Goal: Navigation & Orientation: Understand site structure

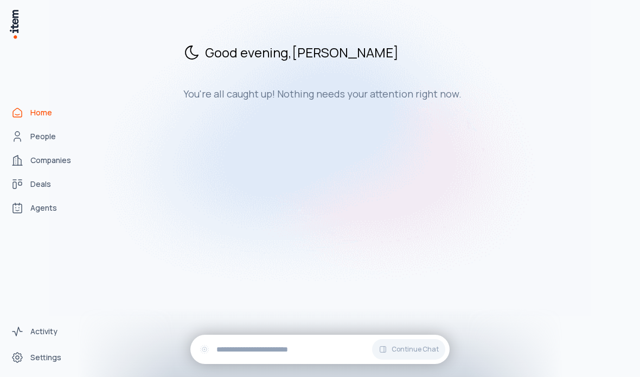
scroll to position [40, 0]
click at [53, 161] on img at bounding box center [320, 140] width 542 height 351
click at [42, 179] on span "Deals" at bounding box center [40, 184] width 21 height 11
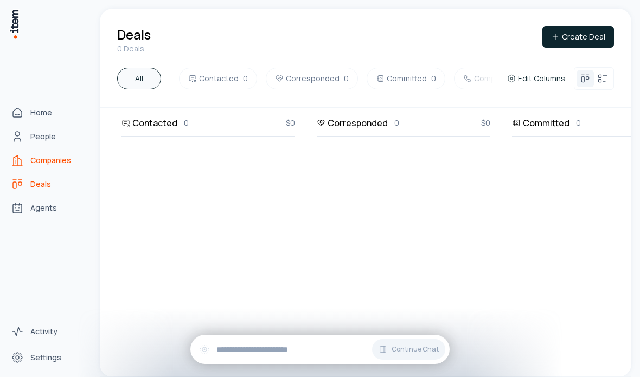
click at [52, 150] on link "Companies" at bounding box center [48, 161] width 82 height 22
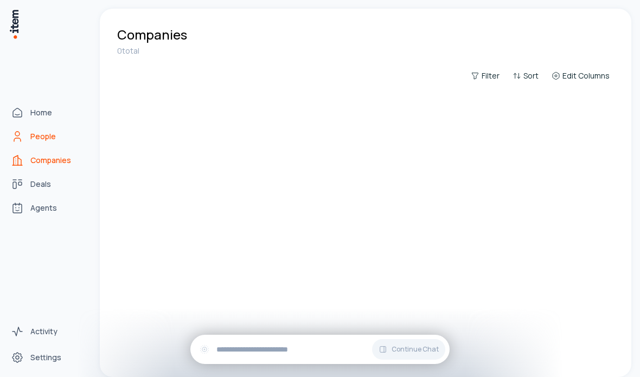
click at [49, 131] on span "People" at bounding box center [42, 136] width 25 height 11
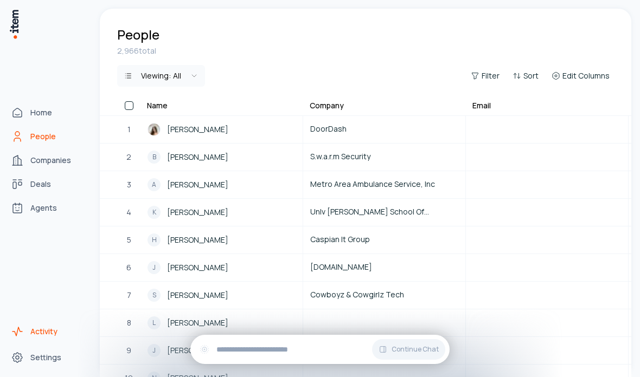
click at [55, 336] on span "Activity" at bounding box center [43, 332] width 27 height 11
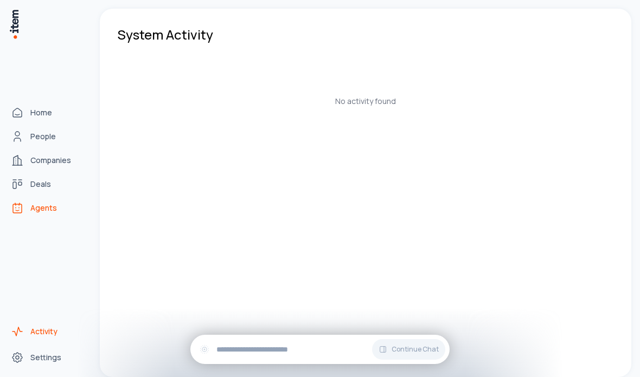
click at [49, 219] on link "Agents" at bounding box center [48, 208] width 82 height 22
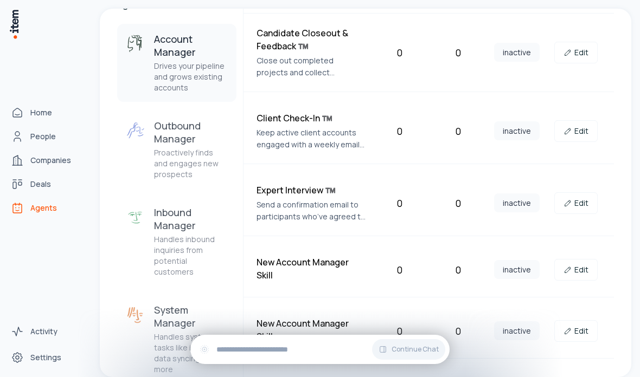
scroll to position [105, 0]
click at [192, 164] on p "Proactively finds and engages new prospects" at bounding box center [191, 164] width 74 height 33
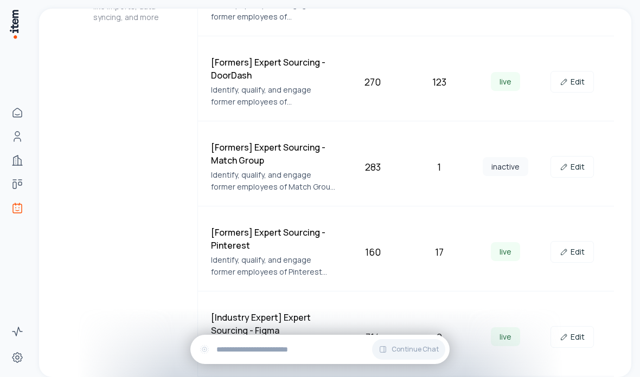
scroll to position [386, 0]
click at [574, 81] on link "Edit" at bounding box center [572, 83] width 43 height 22
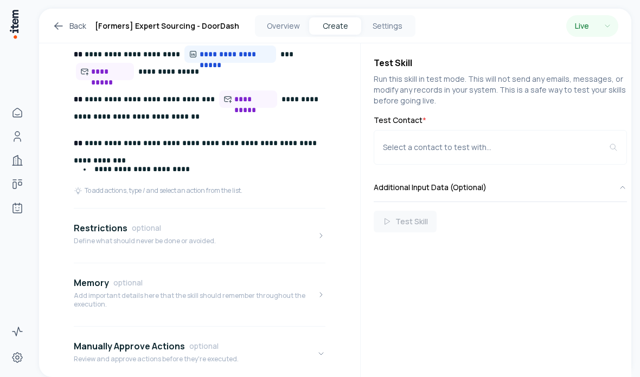
scroll to position [603, 0]
click at [317, 232] on icon "button" at bounding box center [321, 236] width 9 height 9
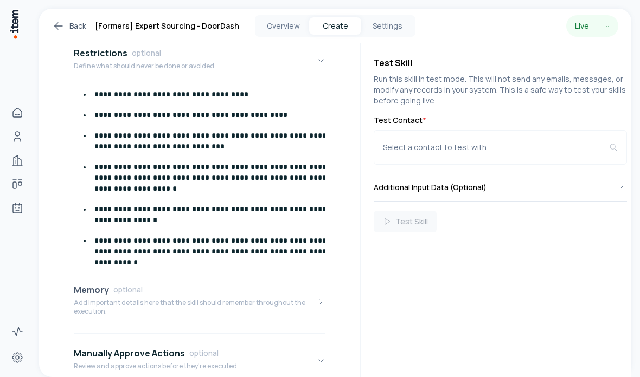
click at [310, 299] on p "Add important details here that the skill should remember throughout the execut…" at bounding box center [195, 307] width 243 height 17
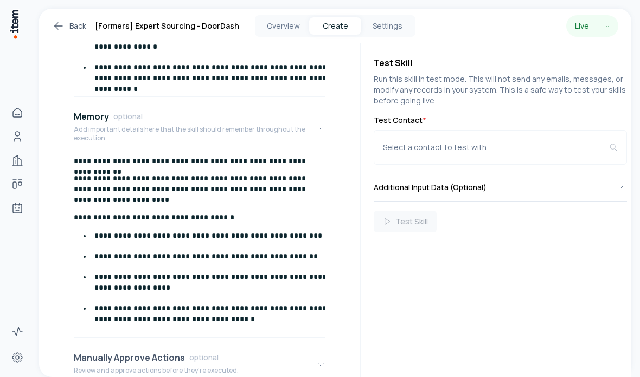
click at [293, 343] on button "Manually Approve Actions optional Review and approve actions before they're exe…" at bounding box center [200, 366] width 252 height 46
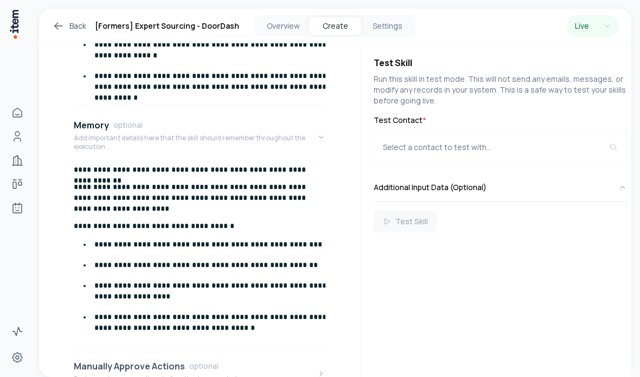
click at [289, 351] on button "Manually Approve Actions optional Review and approve actions before they're exe…" at bounding box center [200, 374] width 252 height 46
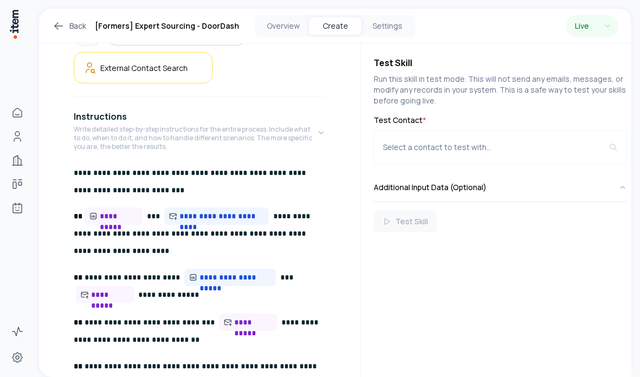
scroll to position [379, 0]
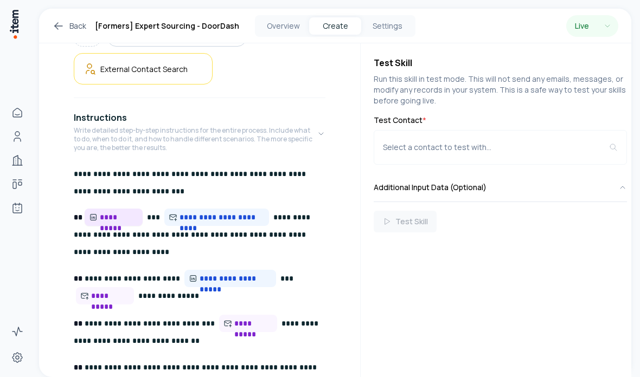
click at [126, 212] on span "**********" at bounding box center [119, 217] width 39 height 11
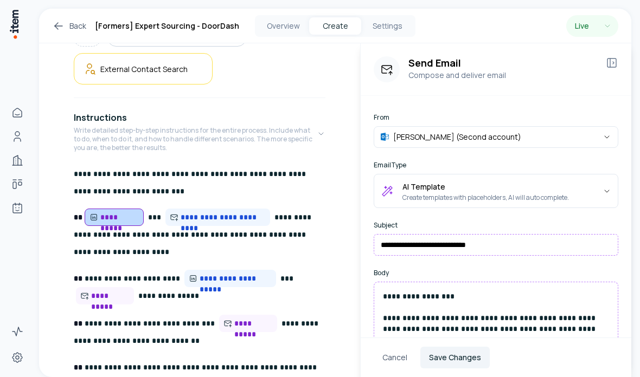
scroll to position [0, 0]
click at [236, 318] on span "**********" at bounding box center [253, 323] width 39 height 11
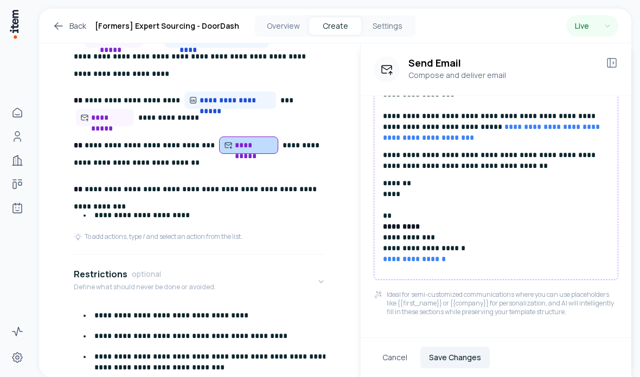
scroll to position [608, 0]
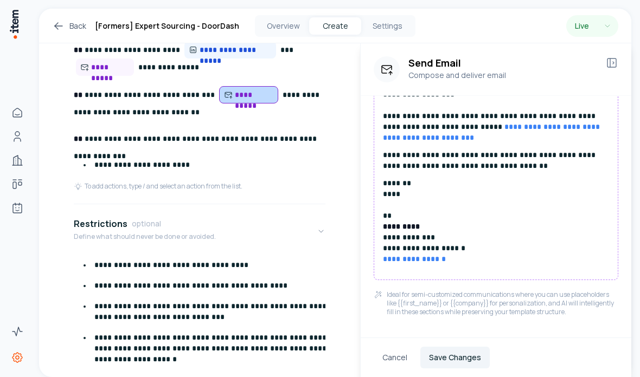
click at [14, 357] on icon "Settings" at bounding box center [17, 357] width 13 height 13
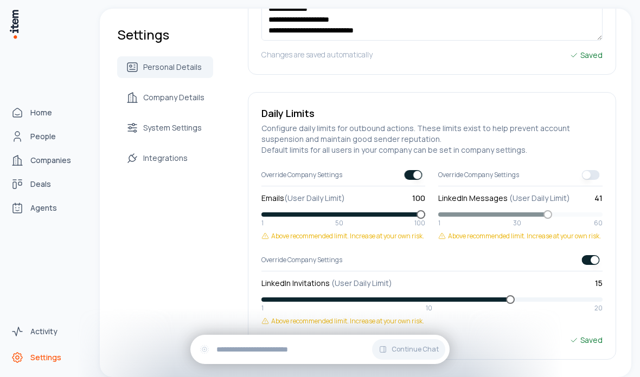
scroll to position [293, 0]
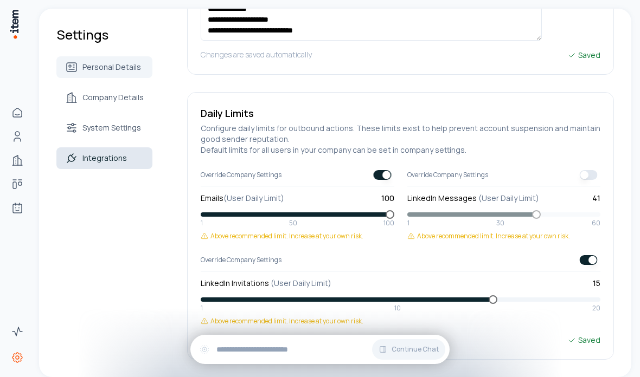
click at [152, 148] on link "Integrations" at bounding box center [104, 159] width 96 height 22
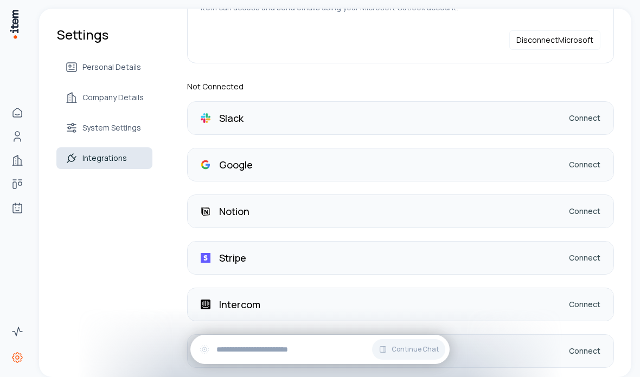
scroll to position [114, 0]
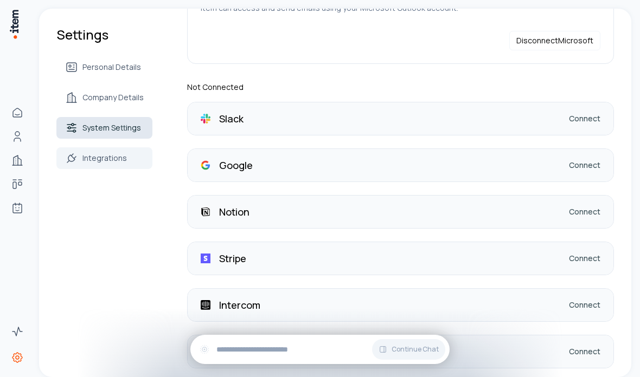
click at [128, 129] on span "System Settings" at bounding box center [111, 128] width 59 height 11
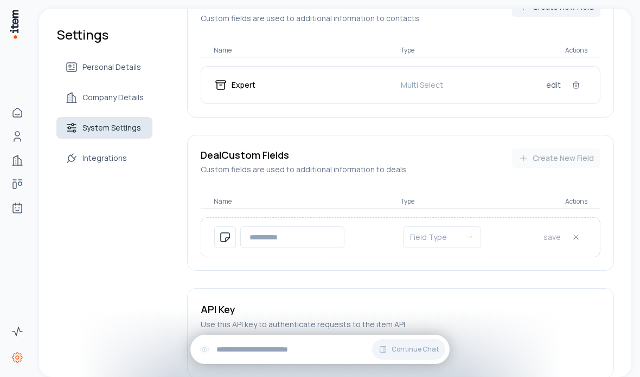
scroll to position [644, 0]
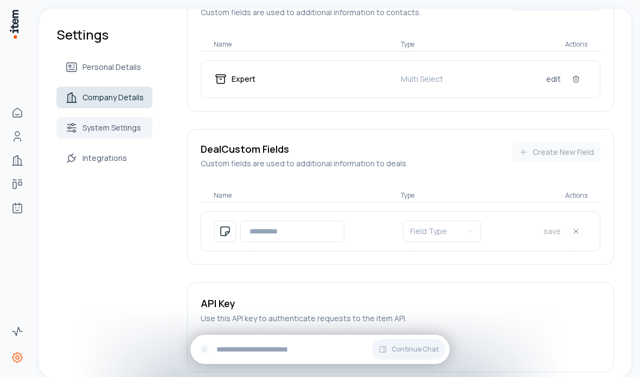
click at [130, 100] on span "Company Details" at bounding box center [112, 97] width 61 height 11
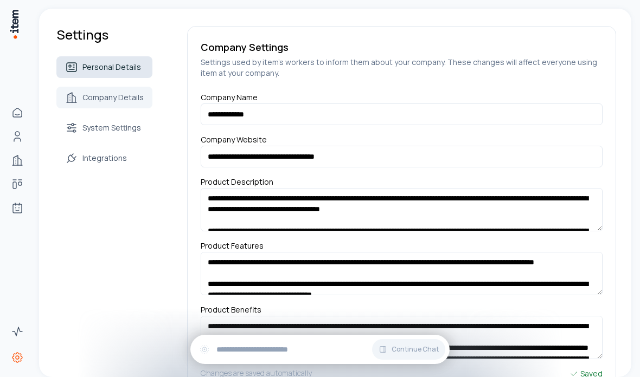
click at [116, 68] on span "Personal Details" at bounding box center [111, 67] width 59 height 11
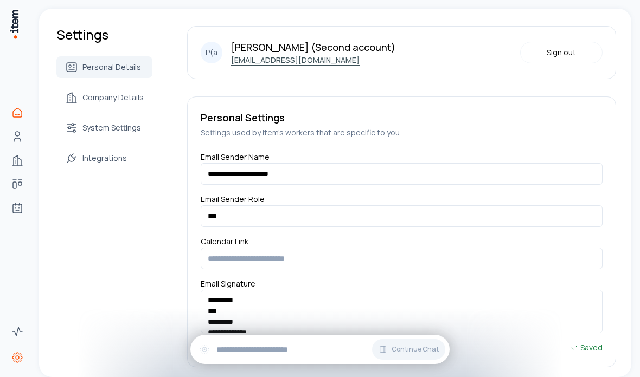
click at [23, 119] on icon "Home" at bounding box center [17, 112] width 13 height 13
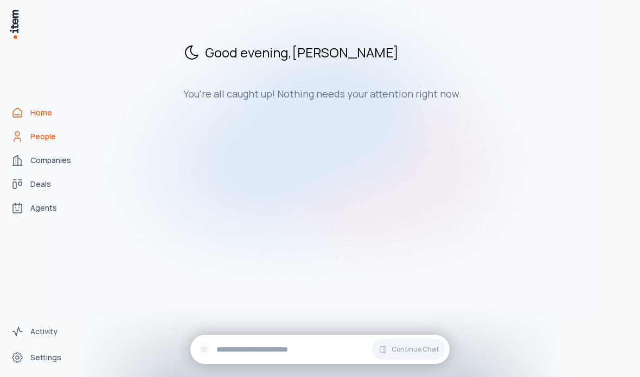
click at [46, 142] on span "People" at bounding box center [42, 136] width 25 height 11
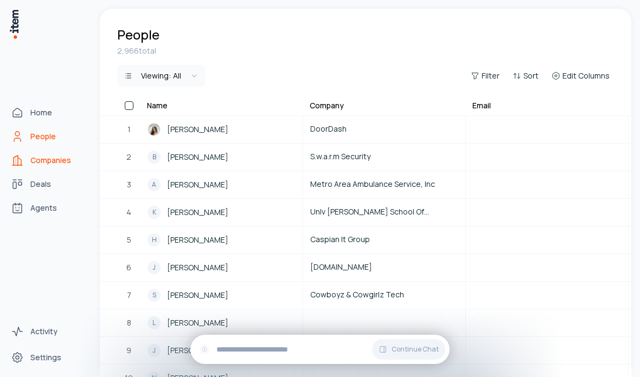
click at [62, 166] on span "Companies" at bounding box center [50, 160] width 41 height 11
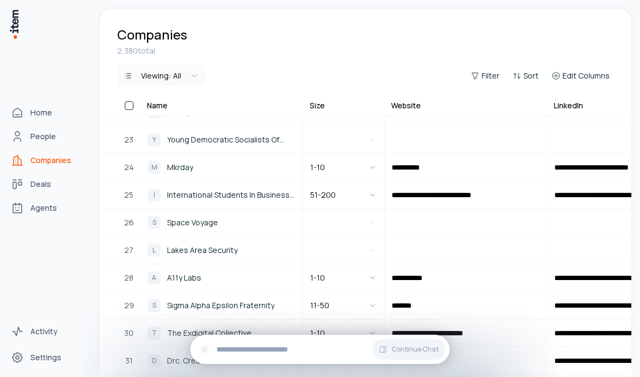
scroll to position [618, -1]
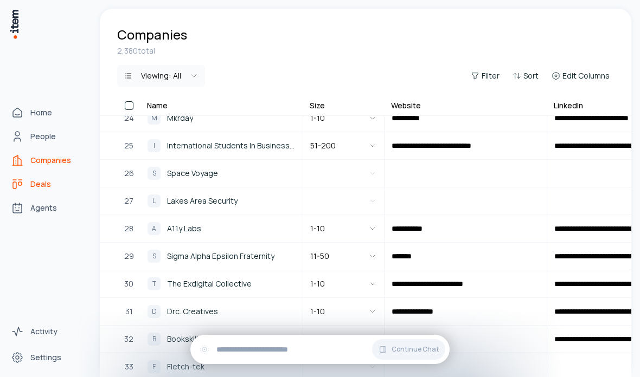
click at [54, 195] on link "Deals" at bounding box center [48, 185] width 82 height 22
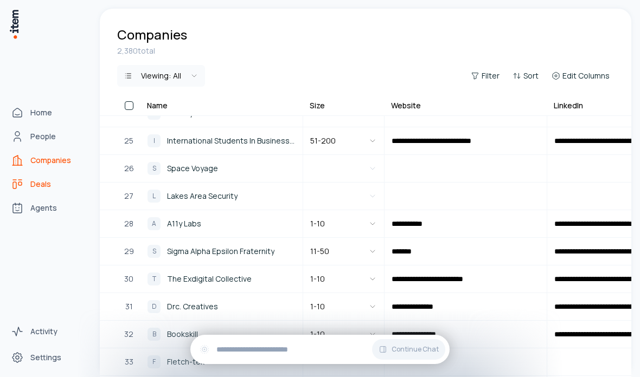
scroll to position [653, 0]
